Goal: Task Accomplishment & Management: Manage account settings

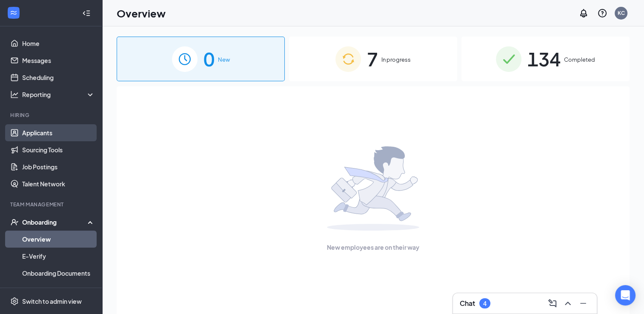
click at [41, 129] on link "Applicants" at bounding box center [58, 132] width 73 height 17
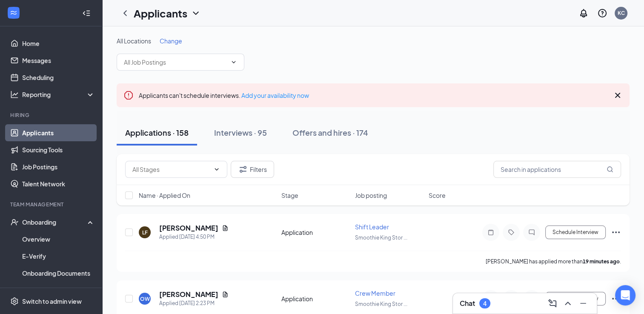
click at [507, 301] on div "Chat 4" at bounding box center [525, 304] width 130 height 14
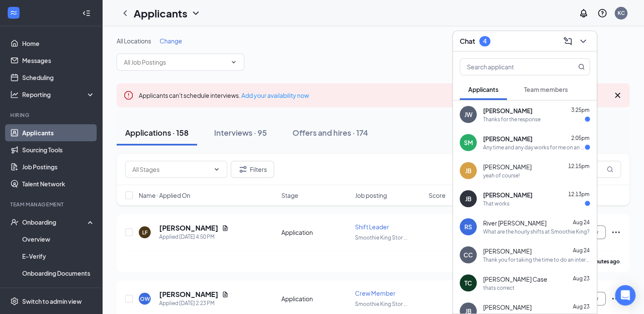
click at [496, 196] on span "[PERSON_NAME]" at bounding box center [507, 195] width 49 height 9
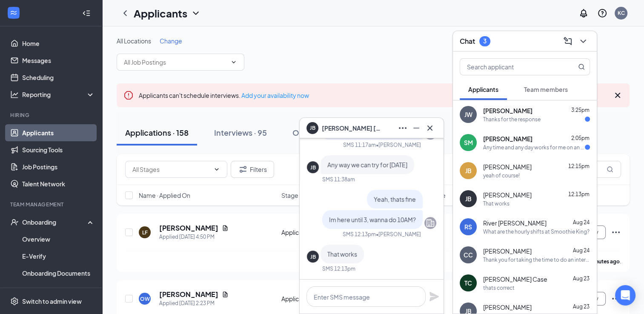
click at [517, 150] on div "Any time and any day works for me on an interview not just today and tomorrow" at bounding box center [534, 147] width 102 height 7
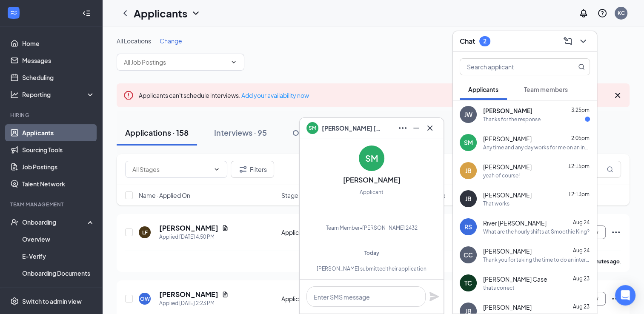
scroll to position [-275, 0]
click at [505, 115] on div "Jacob Wilkerson 3:25pm Thanks for the response" at bounding box center [536, 114] width 107 height 17
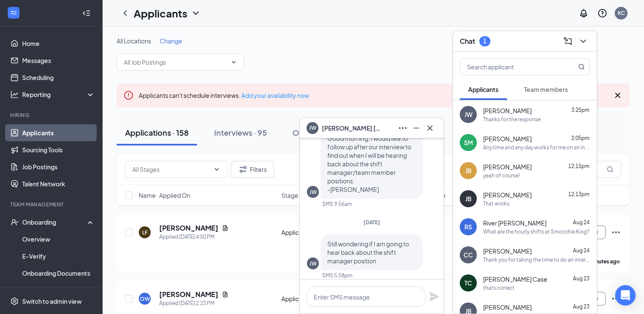
scroll to position [0, 0]
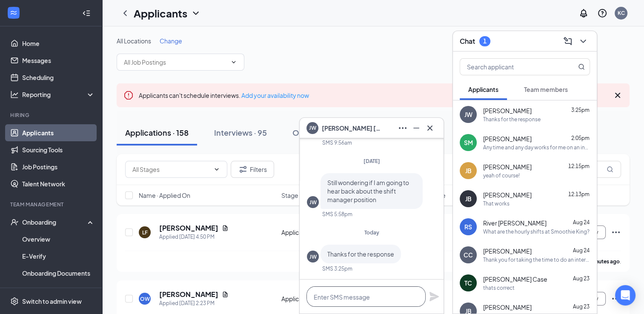
click at [328, 299] on textarea at bounding box center [365, 296] width 119 height 20
click at [431, 125] on icon "Cross" at bounding box center [430, 128] width 10 height 10
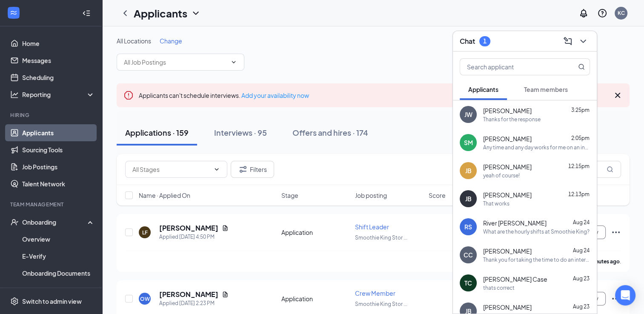
click at [528, 37] on div "Chat 1" at bounding box center [525, 40] width 130 height 13
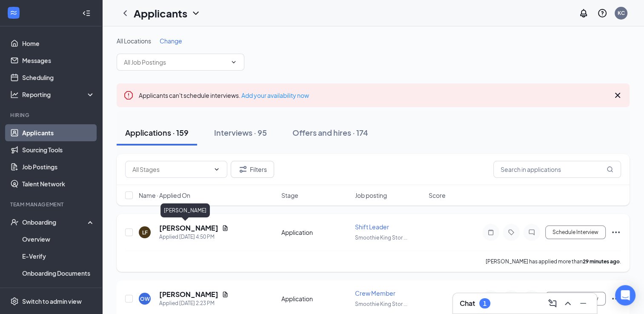
click at [178, 225] on h5 "[PERSON_NAME]" at bounding box center [188, 227] width 59 height 9
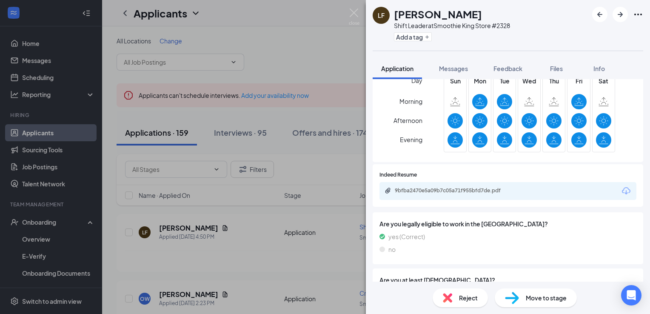
scroll to position [306, 0]
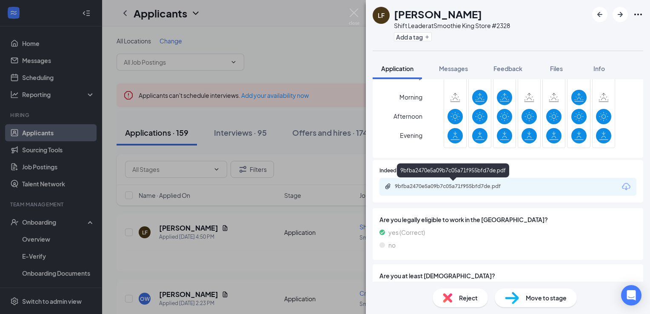
click at [487, 186] on div "9bfba2470e5a09b7c05a71f955bfd7de.pdf" at bounding box center [454, 186] width 119 height 7
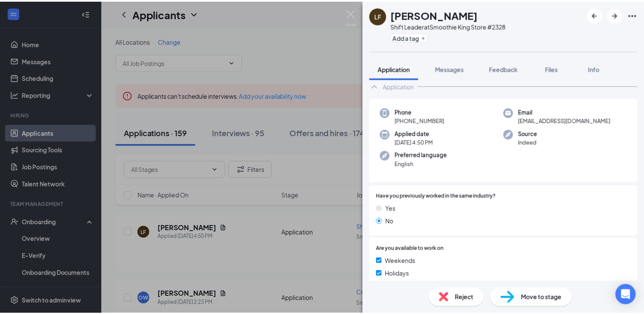
scroll to position [0, 0]
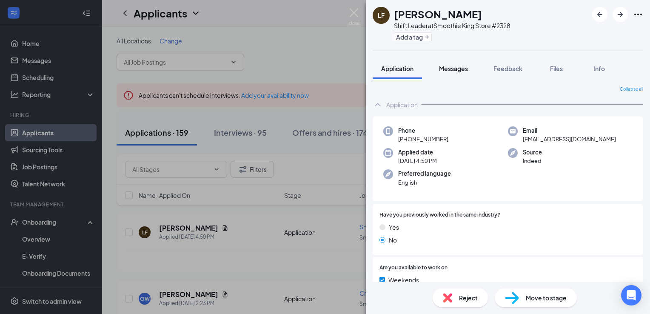
click at [452, 72] on button "Messages" at bounding box center [454, 68] width 46 height 21
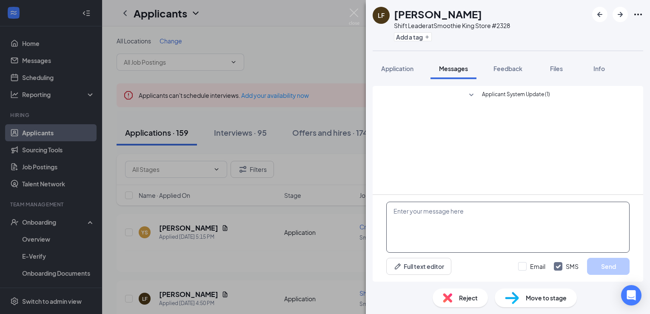
click at [419, 212] on textarea at bounding box center [508, 227] width 243 height 51
type textarea "I would like to set up an interview with you tomorrow at 11am"
click at [603, 266] on button "Send" at bounding box center [608, 266] width 43 height 17
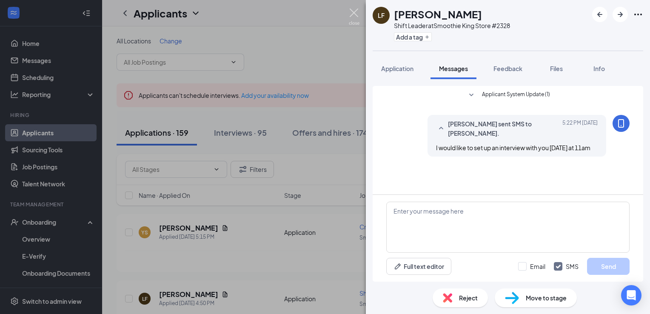
click at [354, 13] on img at bounding box center [354, 17] width 11 height 17
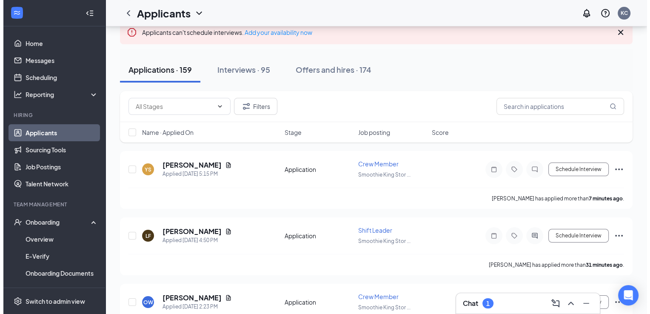
scroll to position [60, 0]
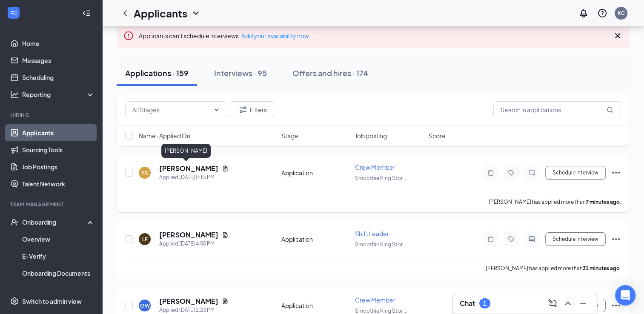
click at [178, 168] on h5 "[PERSON_NAME]" at bounding box center [188, 168] width 59 height 9
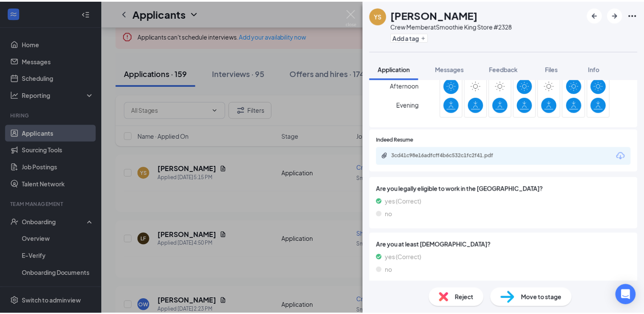
scroll to position [339, 0]
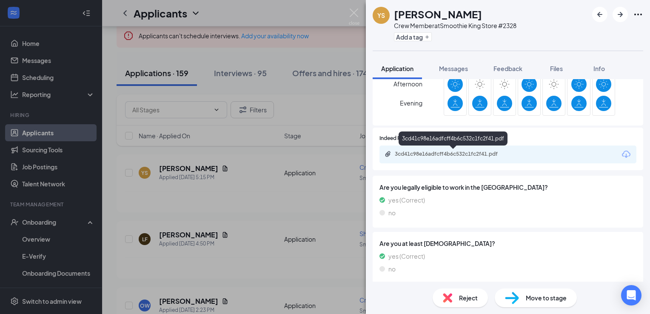
click at [473, 154] on div "3cd41c98e16adfcff4b6c532c1fc2f41.pdf" at bounding box center [454, 154] width 119 height 7
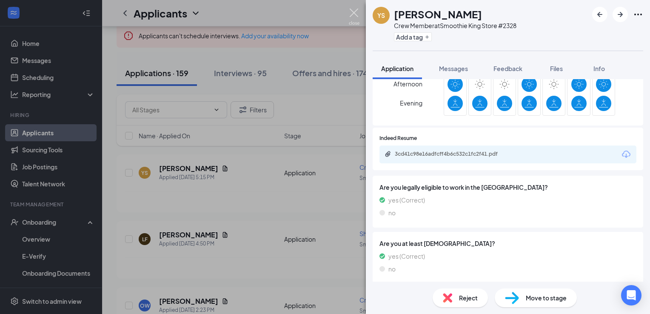
click at [355, 9] on img at bounding box center [354, 17] width 11 height 17
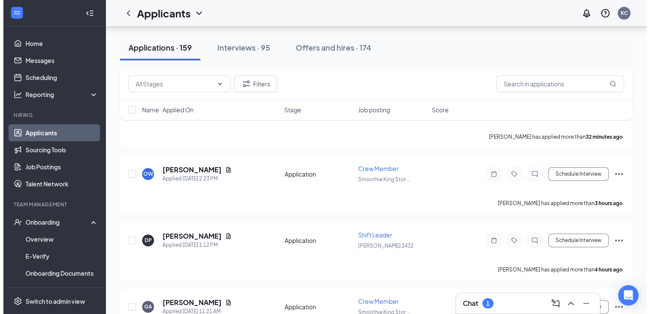
scroll to position [192, 0]
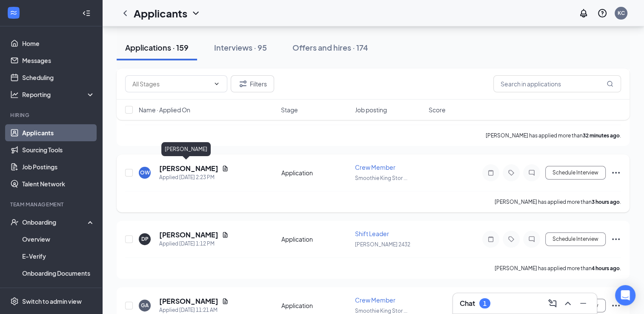
click at [177, 168] on h5 "[PERSON_NAME]" at bounding box center [188, 168] width 59 height 9
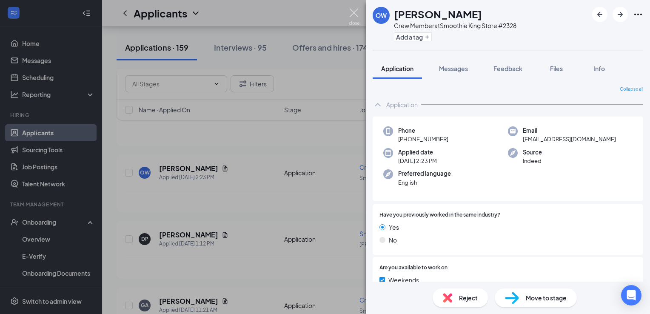
click at [351, 9] on img at bounding box center [354, 17] width 11 height 17
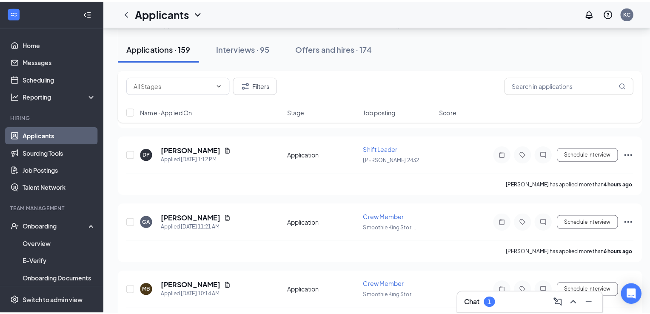
scroll to position [281, 0]
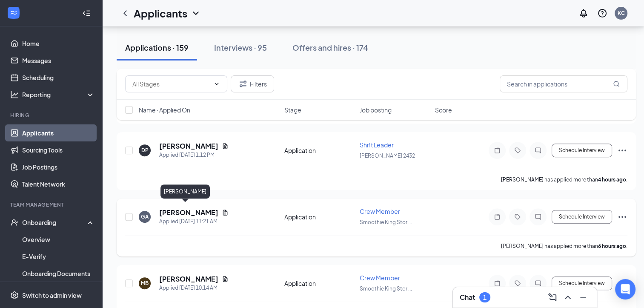
click at [184, 209] on h5 "[PERSON_NAME]" at bounding box center [188, 212] width 59 height 9
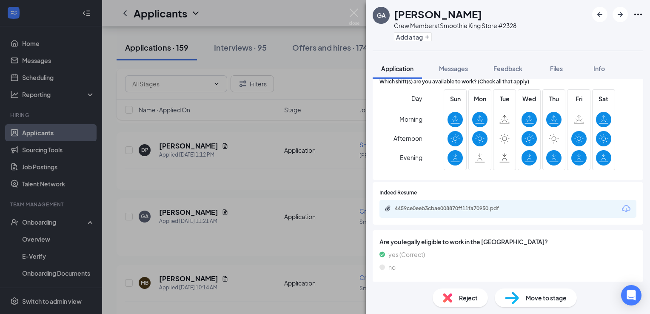
scroll to position [285, 0]
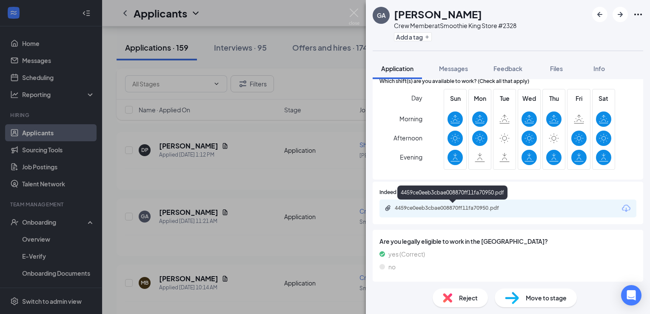
click at [502, 207] on div "4459ce0eeb3cbae008870ff11fa70950.pdf" at bounding box center [454, 208] width 119 height 7
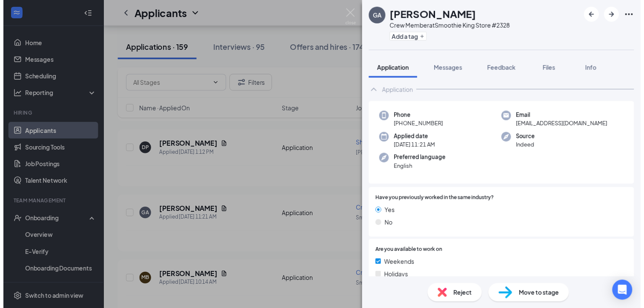
scroll to position [0, 0]
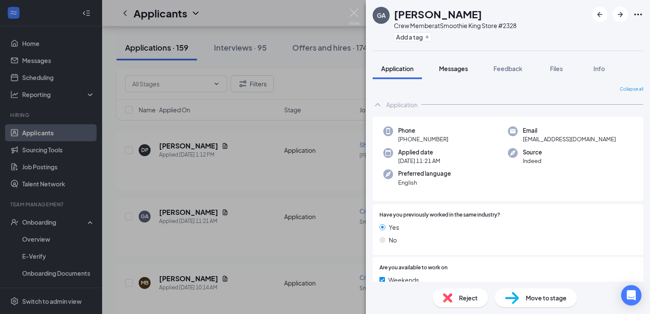
click at [451, 68] on span "Messages" at bounding box center [453, 69] width 29 height 8
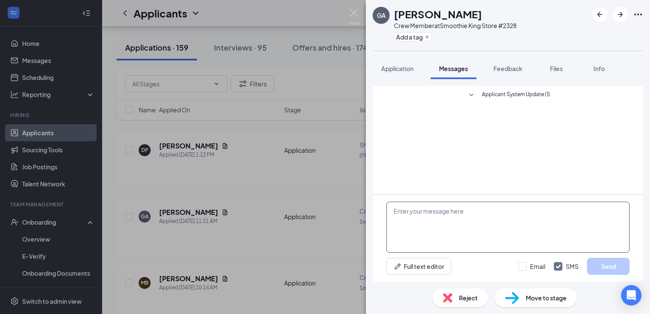
click at [417, 212] on textarea at bounding box center [508, 227] width 243 height 51
type textarea "I would like to set up an interview with you tomorrow at 11:30"
click at [605, 268] on button "Send" at bounding box center [608, 266] width 43 height 17
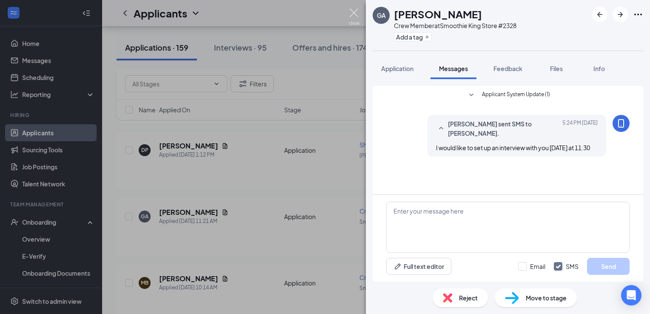
click at [355, 11] on img at bounding box center [354, 17] width 11 height 17
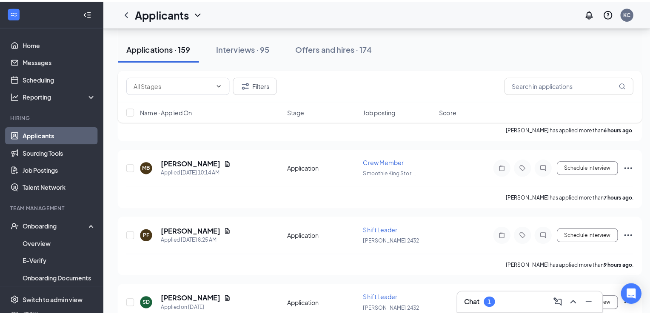
scroll to position [407, 0]
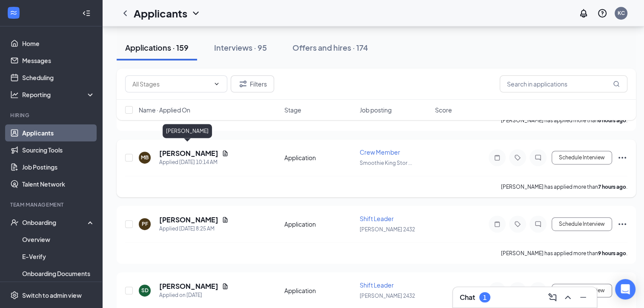
click at [180, 151] on h5 "[PERSON_NAME]" at bounding box center [188, 153] width 59 height 9
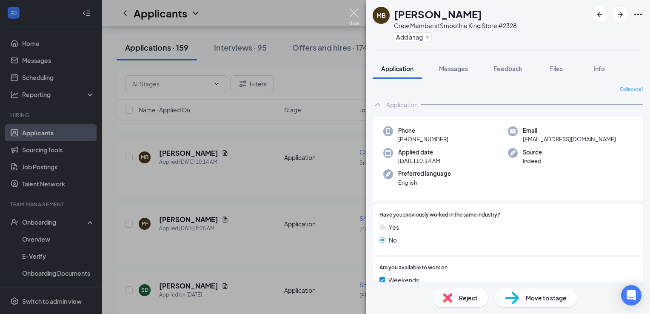
click at [351, 11] on img at bounding box center [354, 17] width 11 height 17
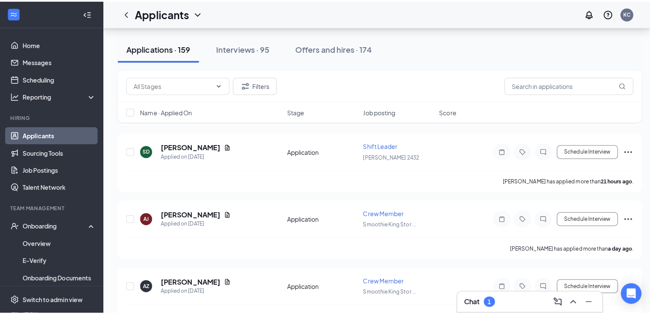
scroll to position [561, 0]
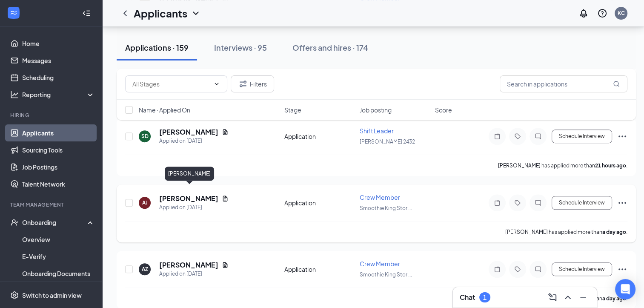
click at [199, 194] on h5 "[PERSON_NAME]" at bounding box center [188, 198] width 59 height 9
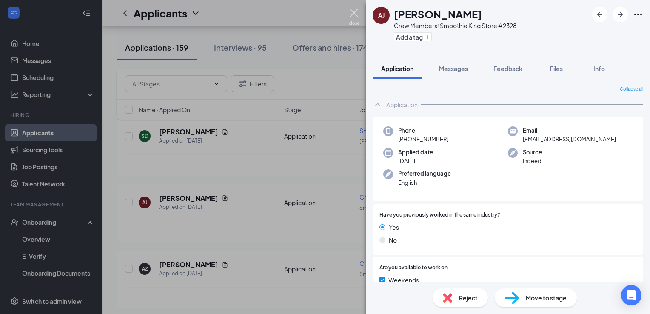
click at [355, 11] on img at bounding box center [354, 17] width 11 height 17
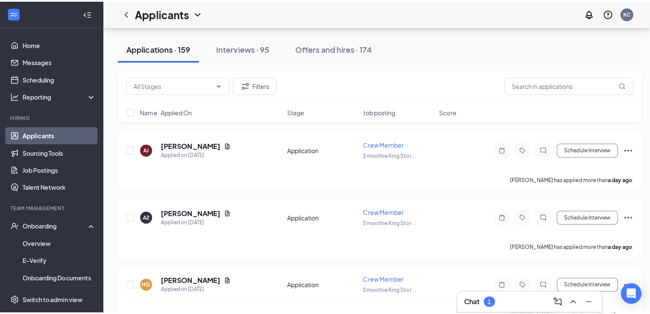
scroll to position [628, 0]
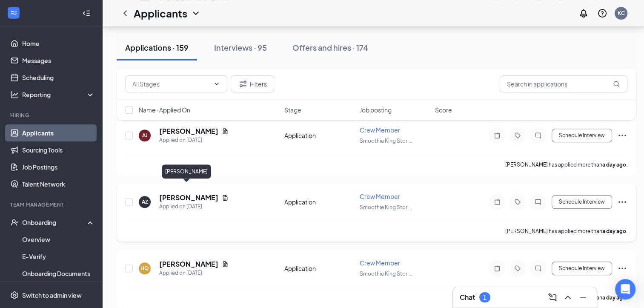
click at [180, 193] on h5 "[PERSON_NAME]" at bounding box center [188, 197] width 59 height 9
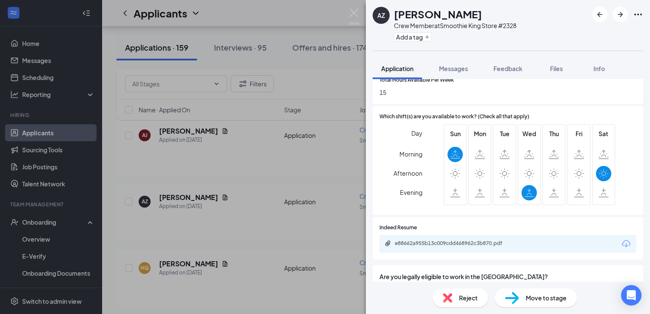
scroll to position [254, 0]
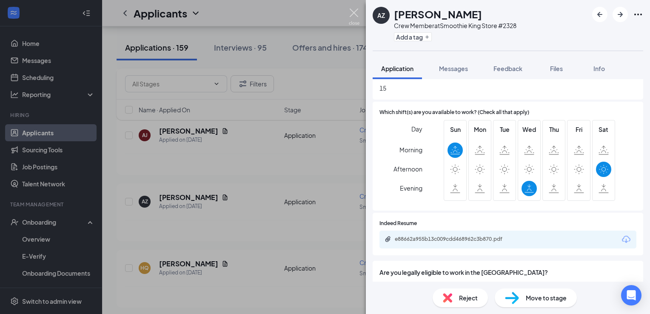
click at [352, 13] on img at bounding box center [354, 17] width 11 height 17
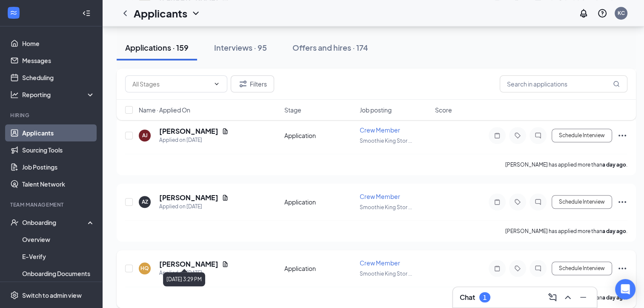
click at [185, 269] on div "Applied on [DATE]" at bounding box center [193, 273] width 69 height 9
click at [192, 259] on h5 "[PERSON_NAME]" at bounding box center [188, 263] width 59 height 9
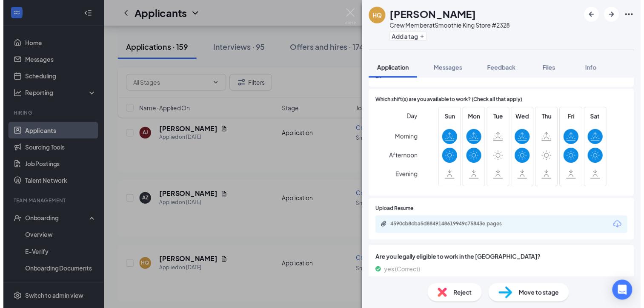
scroll to position [266, 0]
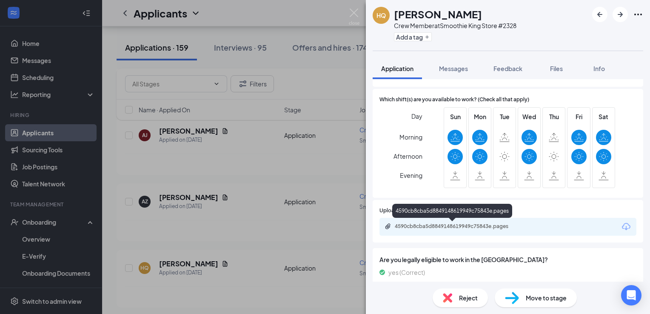
click at [478, 226] on div "4590cb8cba5d8849148619949c75843e.pages" at bounding box center [454, 226] width 119 height 7
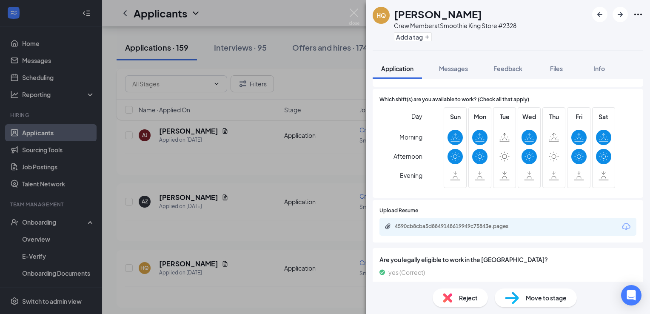
click at [335, 243] on div "HQ Hayley Quaintance Crew Member at Smoothie King Store #2328 Add a tag Applica…" at bounding box center [325, 157] width 650 height 314
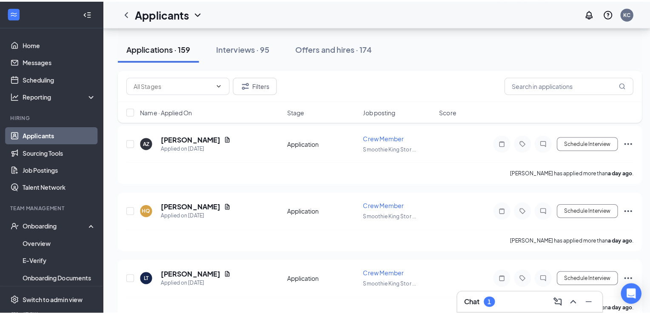
scroll to position [696, 0]
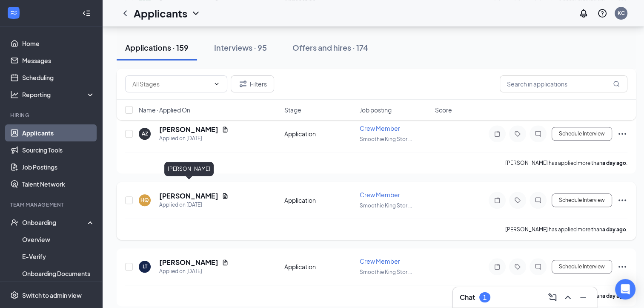
click at [186, 191] on h5 "[PERSON_NAME]" at bounding box center [188, 195] width 59 height 9
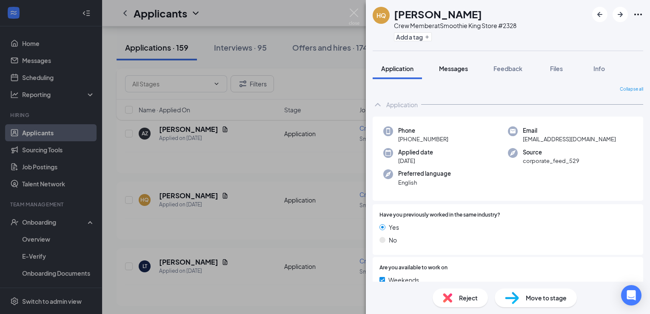
click at [456, 75] on button "Messages" at bounding box center [454, 68] width 46 height 21
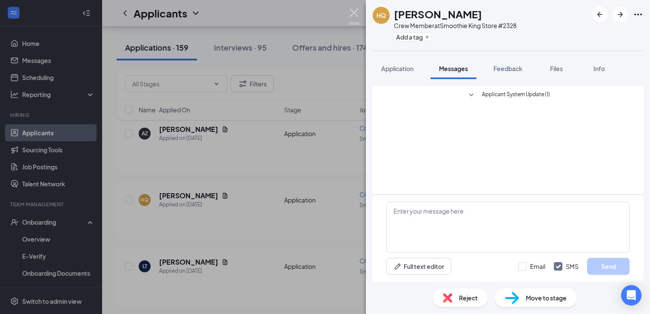
click at [351, 10] on img at bounding box center [354, 17] width 11 height 17
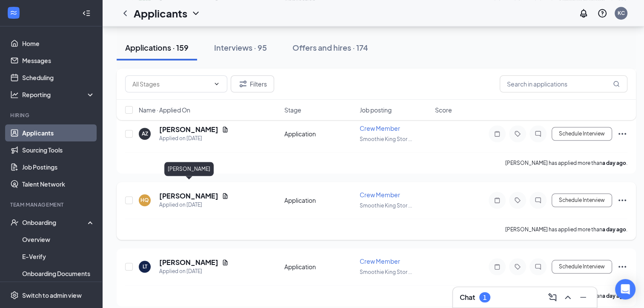
click at [198, 191] on h5 "[PERSON_NAME]" at bounding box center [188, 195] width 59 height 9
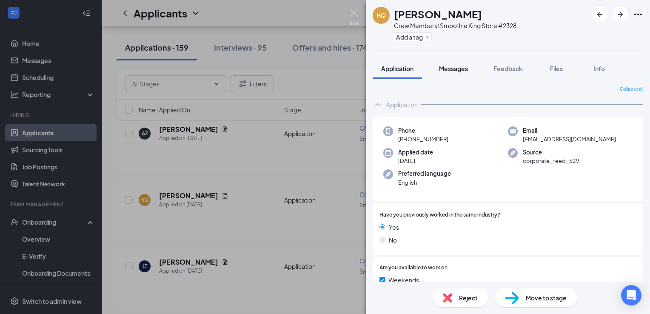
click at [458, 67] on span "Messages" at bounding box center [453, 69] width 29 height 8
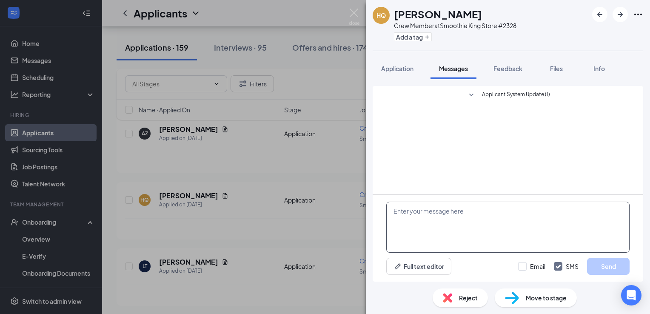
click at [422, 218] on textarea at bounding box center [508, 227] width 243 height 51
type textarea "I would like to set up an interview with you [DATE] at 10:30"
click at [608, 263] on button "Send" at bounding box center [608, 266] width 43 height 17
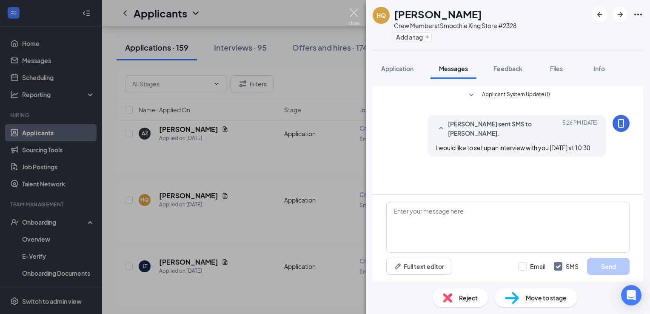
click at [354, 10] on img at bounding box center [354, 17] width 11 height 17
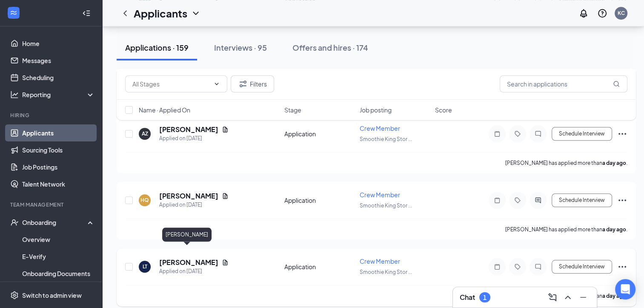
click at [183, 258] on h5 "[PERSON_NAME]" at bounding box center [188, 262] width 59 height 9
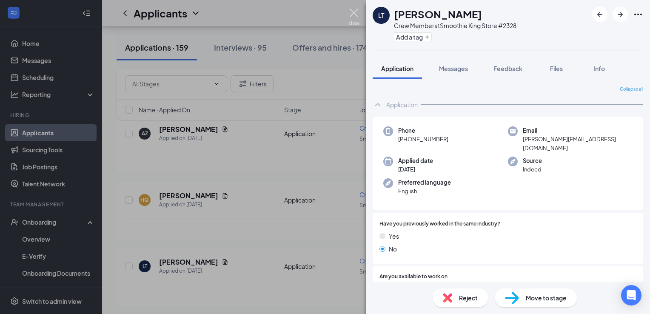
click at [351, 10] on img at bounding box center [354, 17] width 11 height 17
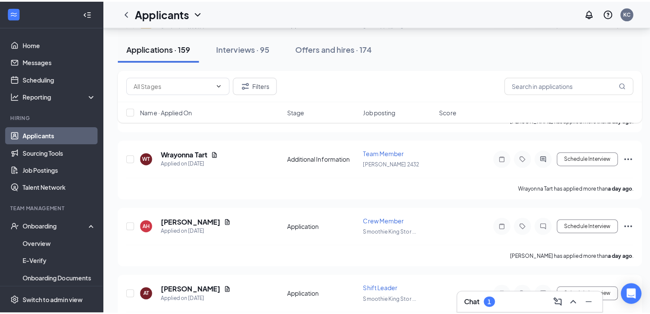
scroll to position [876, 0]
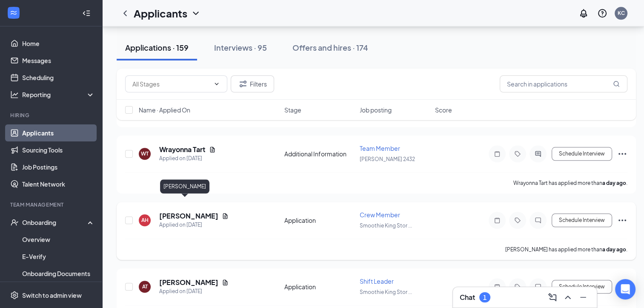
click at [175, 211] on h5 "[PERSON_NAME]" at bounding box center [188, 215] width 59 height 9
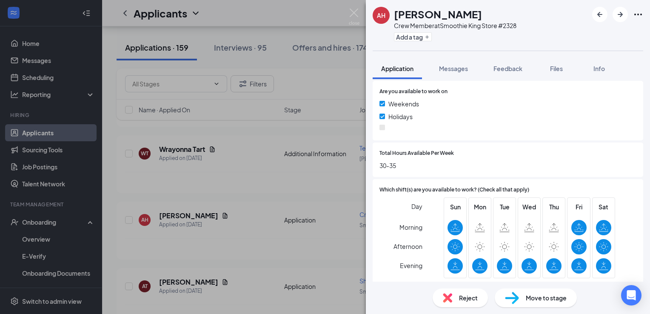
scroll to position [194, 0]
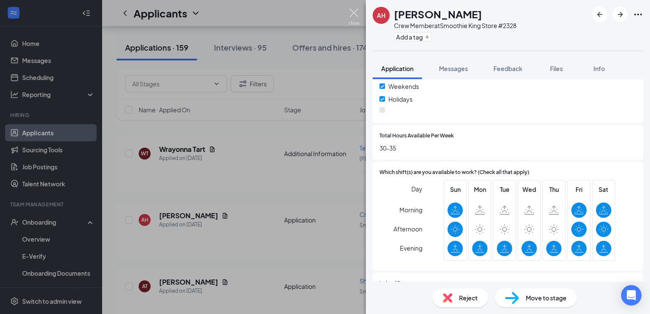
click at [353, 15] on img at bounding box center [354, 17] width 11 height 17
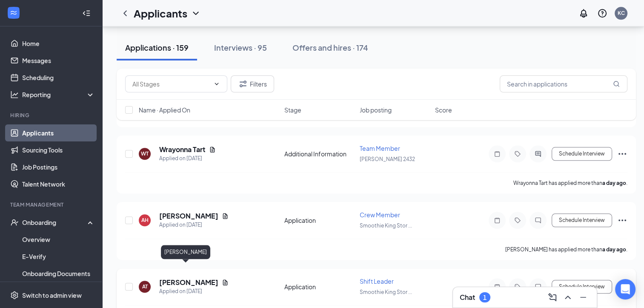
click at [182, 278] on h5 "[PERSON_NAME]" at bounding box center [188, 282] width 59 height 9
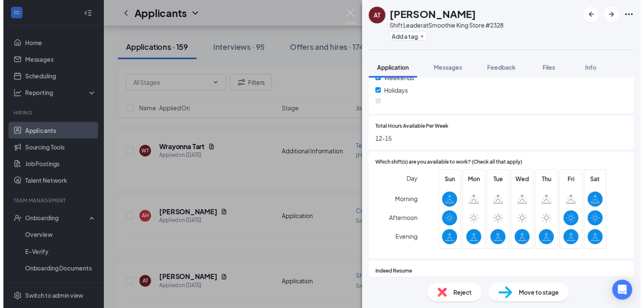
scroll to position [203, 0]
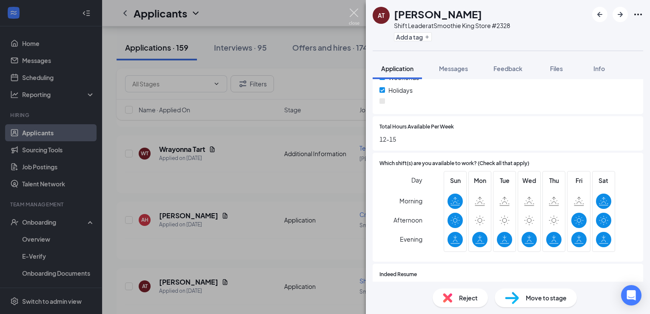
click at [353, 11] on img at bounding box center [354, 17] width 11 height 17
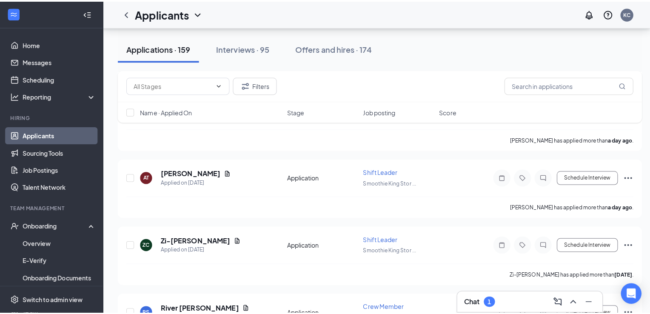
scroll to position [1008, 0]
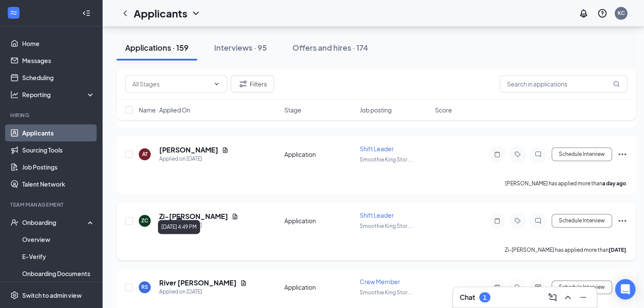
click at [182, 221] on div "Applied on [DATE]" at bounding box center [198, 225] width 79 height 9
click at [179, 212] on h5 "Zi-[PERSON_NAME]" at bounding box center [193, 216] width 69 height 9
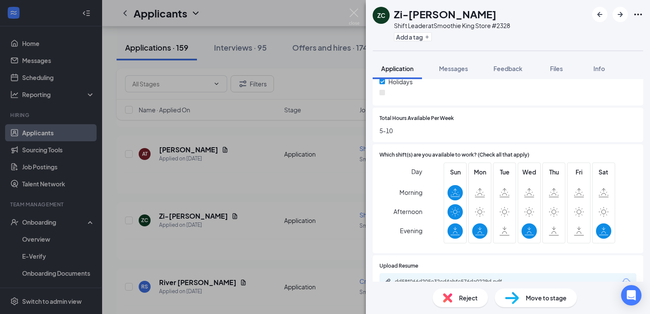
scroll to position [212, 0]
click at [352, 10] on img at bounding box center [354, 17] width 11 height 17
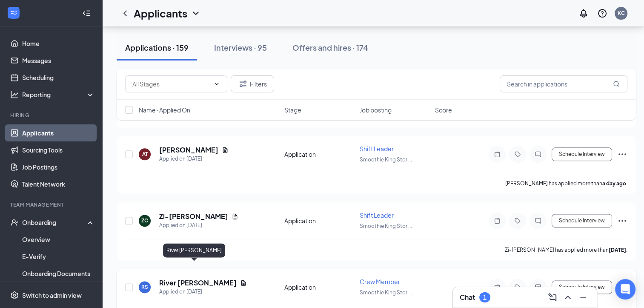
click at [182, 278] on h5 "River [PERSON_NAME]" at bounding box center [197, 282] width 77 height 9
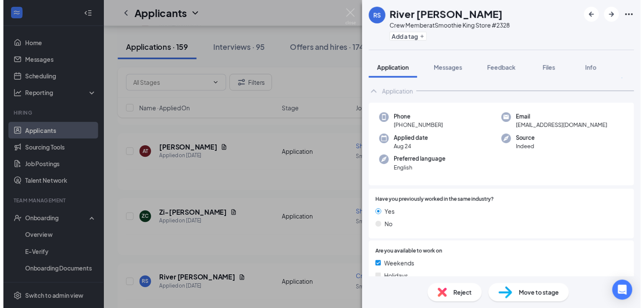
scroll to position [3, 0]
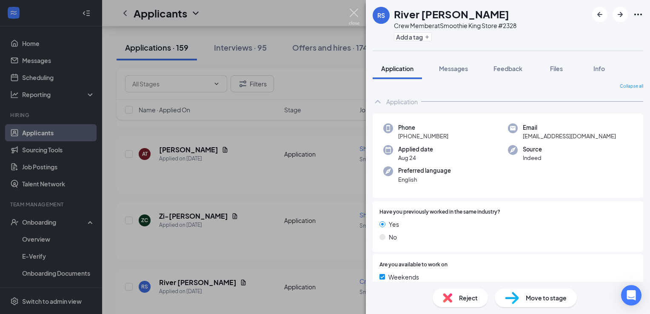
click at [352, 14] on img at bounding box center [354, 17] width 11 height 17
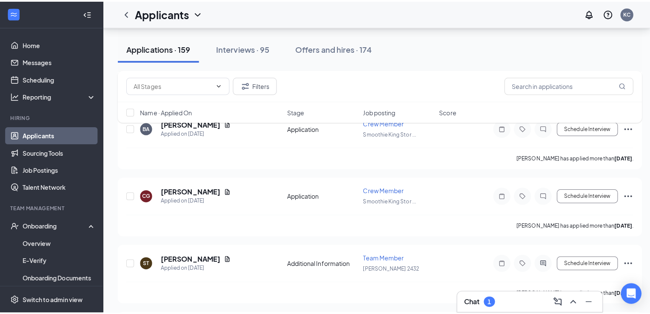
scroll to position [1308, 0]
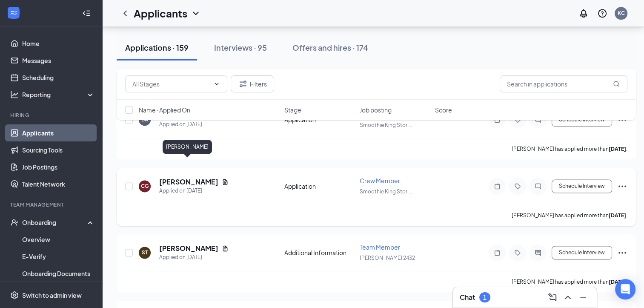
click at [186, 177] on h5 "[PERSON_NAME]" at bounding box center [188, 181] width 59 height 9
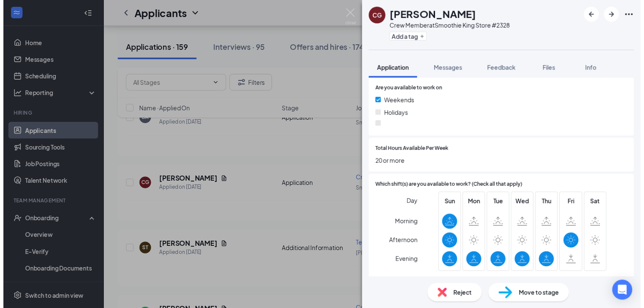
scroll to position [180, 0]
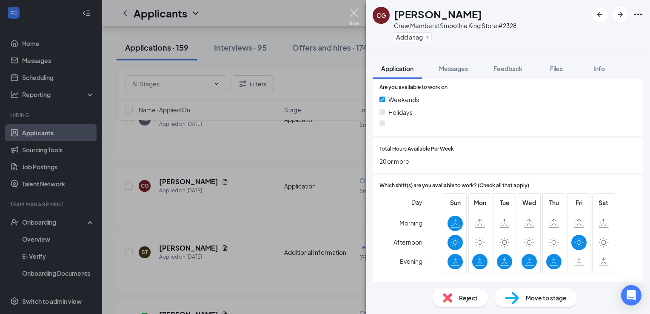
click at [355, 14] on img at bounding box center [354, 17] width 11 height 17
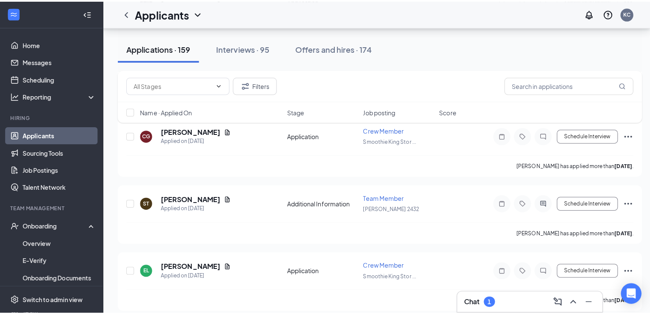
scroll to position [1367, 0]
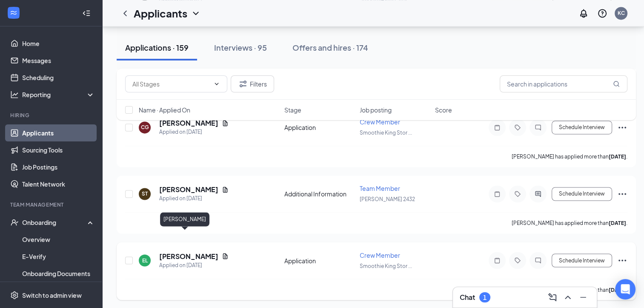
click at [166, 251] on h5 "[PERSON_NAME]" at bounding box center [188, 255] width 59 height 9
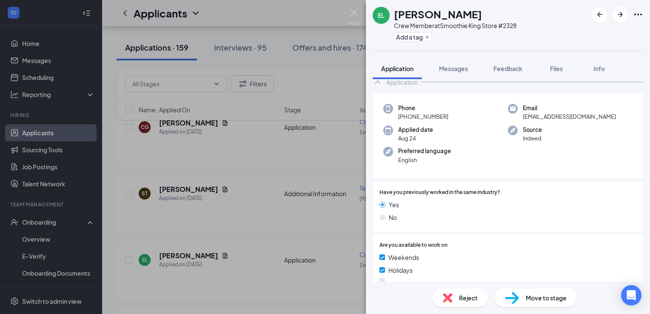
scroll to position [43, 0]
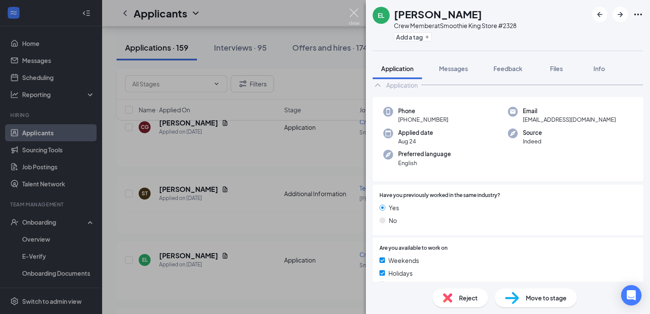
click at [351, 10] on img at bounding box center [354, 17] width 11 height 17
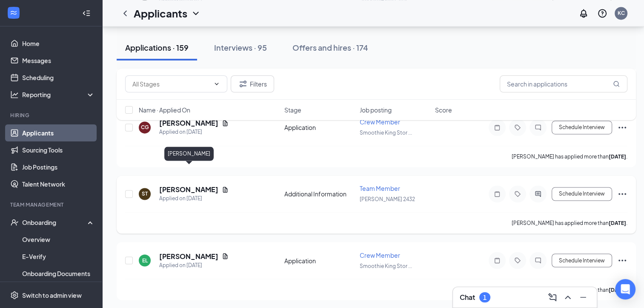
click at [196, 185] on h5 "[PERSON_NAME]" at bounding box center [188, 189] width 59 height 9
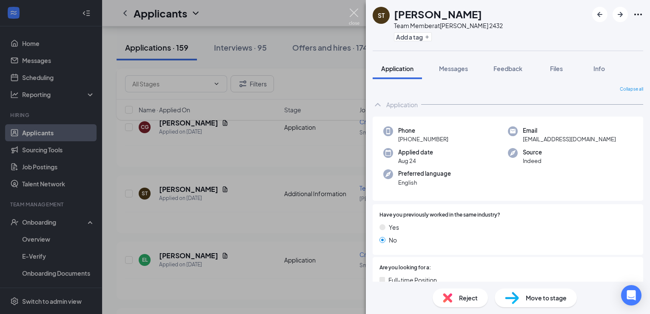
click at [356, 12] on img at bounding box center [354, 17] width 11 height 17
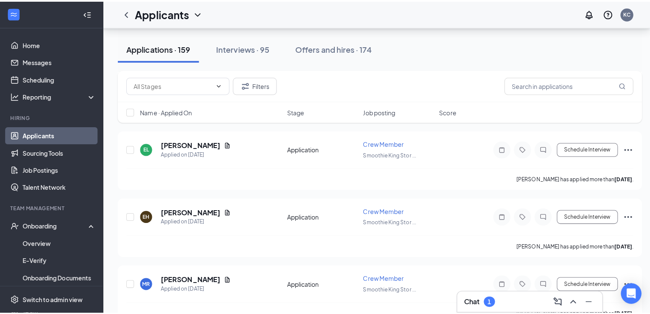
scroll to position [1489, 0]
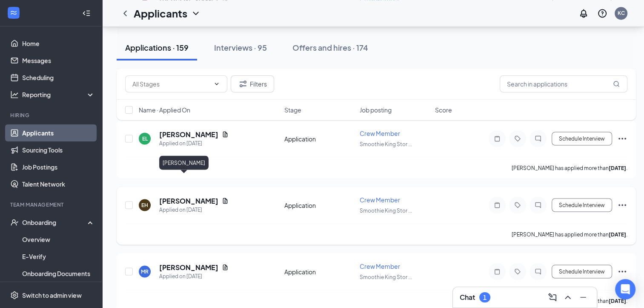
click at [169, 196] on h5 "[PERSON_NAME]" at bounding box center [188, 200] width 59 height 9
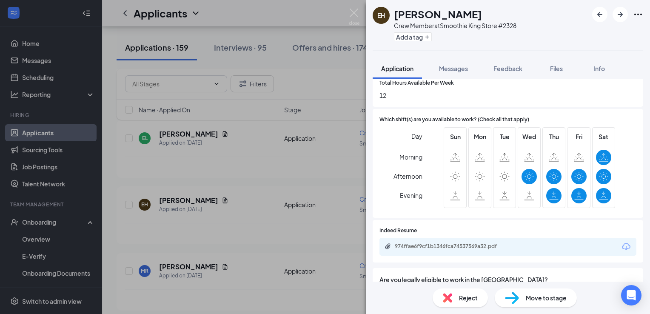
scroll to position [251, 0]
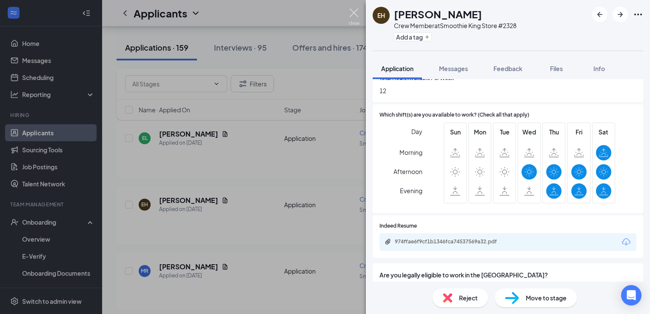
click at [351, 14] on img at bounding box center [354, 17] width 11 height 17
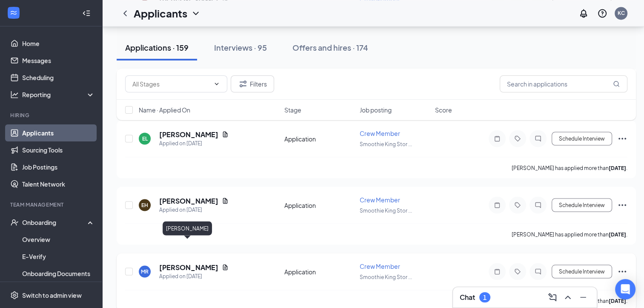
click at [174, 262] on h5 "[PERSON_NAME]" at bounding box center [188, 266] width 59 height 9
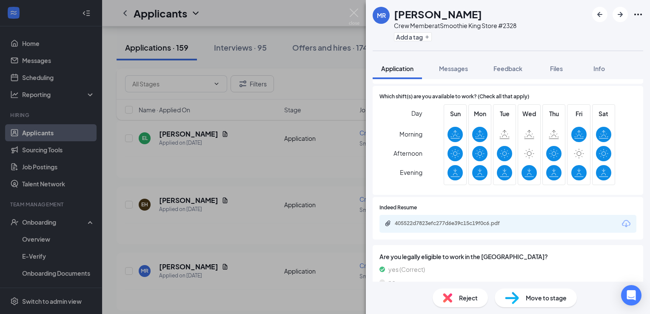
scroll to position [279, 0]
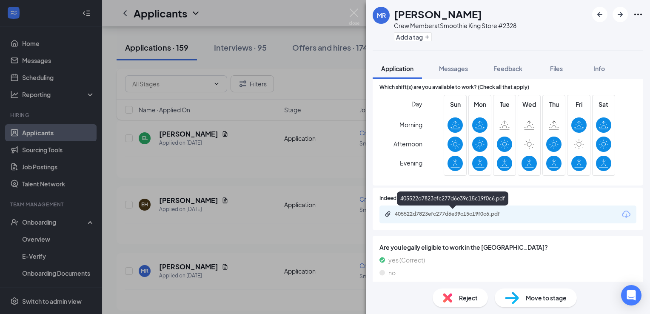
click at [468, 217] on div "405522d7823efc277d6e39c15c19f0c6.pdf" at bounding box center [454, 214] width 119 height 7
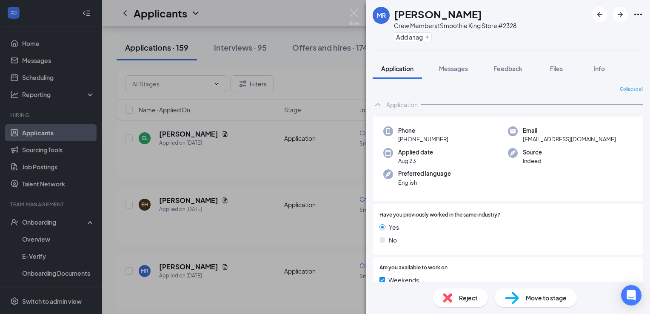
scroll to position [279, 0]
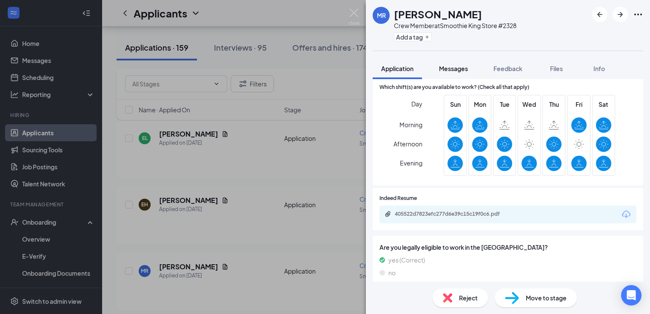
click at [456, 69] on span "Messages" at bounding box center [453, 69] width 29 height 8
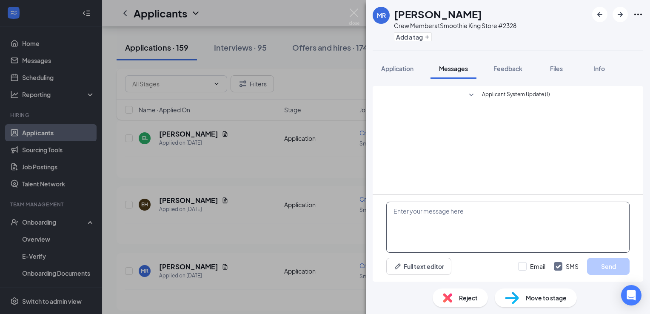
click at [414, 212] on textarea at bounding box center [508, 227] width 243 height 51
type textarea "I would like to set up an interview with you tomorrow at 10 am"
click at [595, 265] on button "Send" at bounding box center [608, 266] width 43 height 17
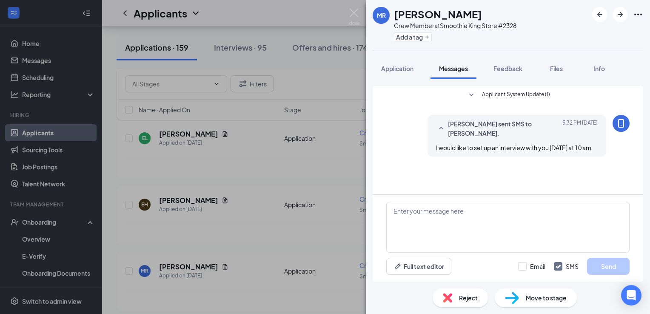
click at [354, 5] on div "MR Macarena Ruiz Crew Member at Smoothie King Store #2328 Add a tag Application…" at bounding box center [325, 157] width 650 height 314
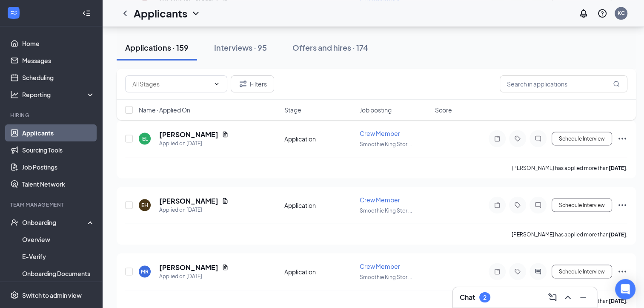
click at [514, 294] on div "Chat 2" at bounding box center [525, 297] width 130 height 14
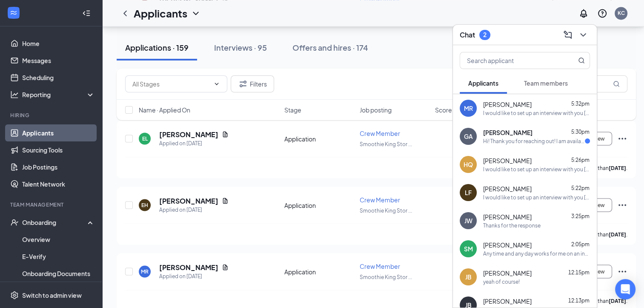
click at [508, 140] on div "Hi! Thank you for reaching out! I am available for an interview at that time." at bounding box center [534, 140] width 102 height 7
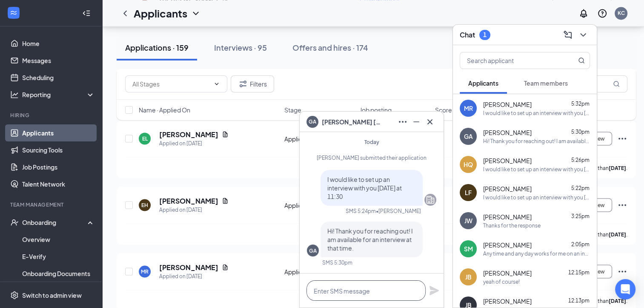
click at [334, 292] on textarea at bounding box center [365, 290] width 119 height 20
type textarea "ok see you tomorrow"
click at [434, 289] on icon "Plane" at bounding box center [434, 290] width 9 height 9
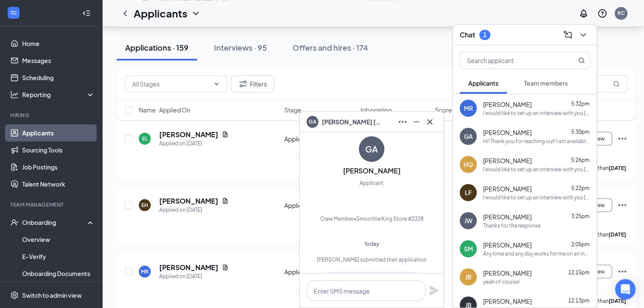
scroll to position [-158, 0]
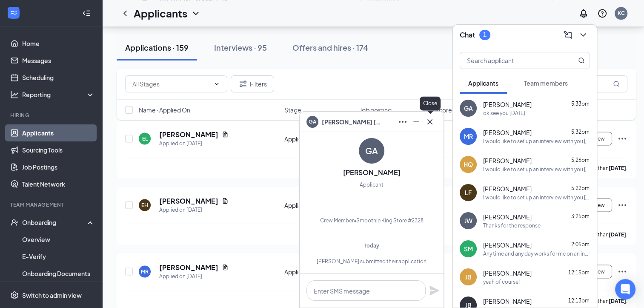
click at [427, 125] on icon "Cross" at bounding box center [430, 122] width 10 height 10
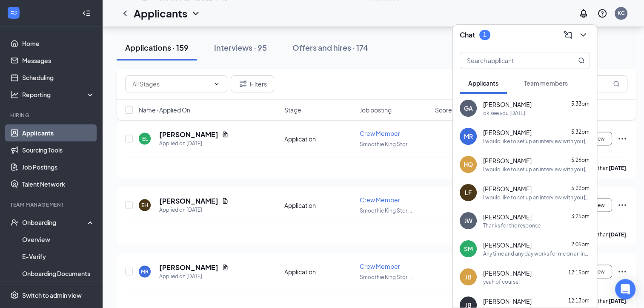
click at [413, 43] on div "Applications · 159 Interviews · 95 Offers and hires · 174" at bounding box center [376, 48] width 519 height 26
click at [532, 35] on div "Chat 1" at bounding box center [525, 34] width 130 height 13
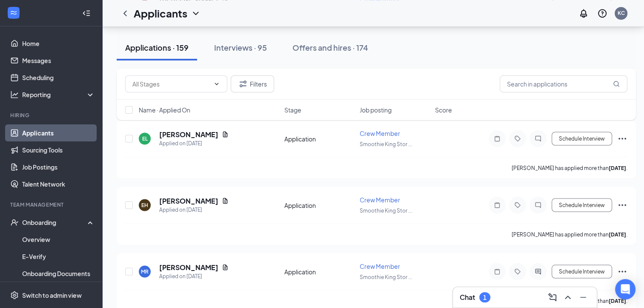
click at [515, 292] on div "Chat 1" at bounding box center [525, 297] width 130 height 14
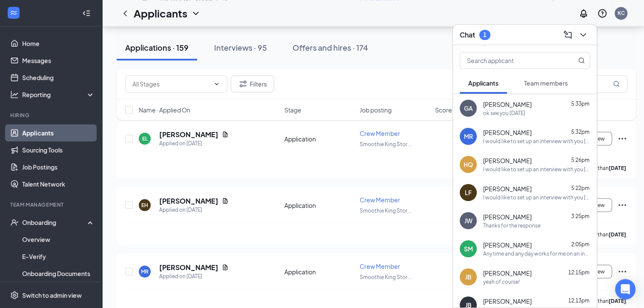
click at [524, 37] on div "Chat 1" at bounding box center [525, 34] width 130 height 13
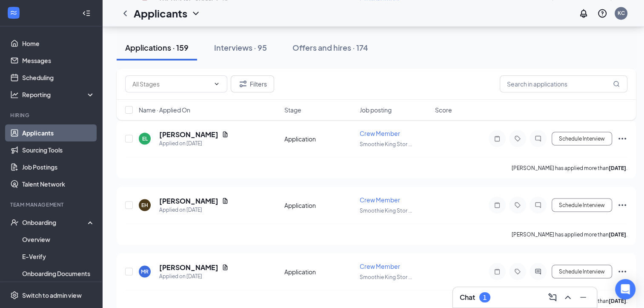
click at [519, 295] on div "Chat 1" at bounding box center [525, 297] width 130 height 14
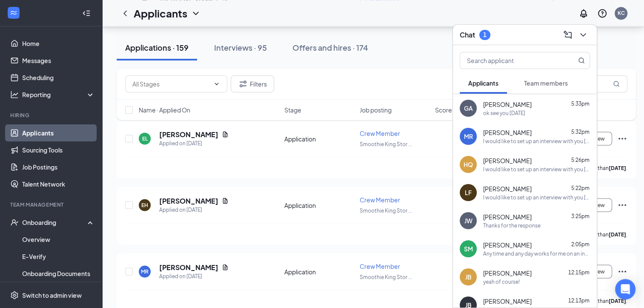
click at [539, 33] on div "Chat 1" at bounding box center [525, 34] width 130 height 13
